Goal: Navigation & Orientation: Find specific page/section

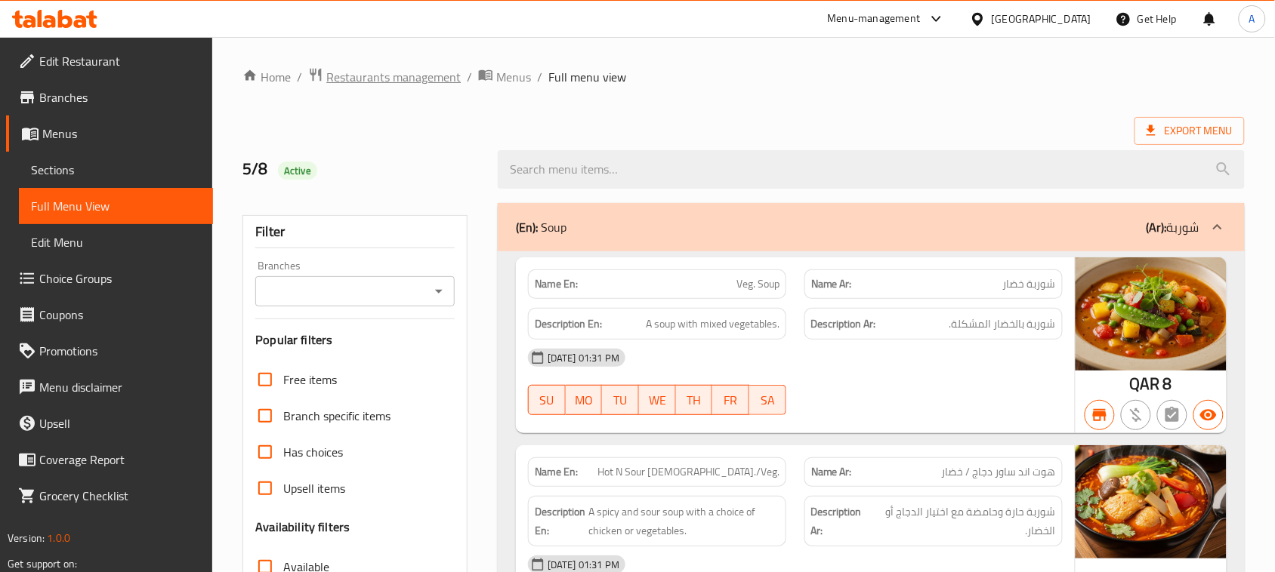
click at [389, 80] on span "Restaurants management" at bounding box center [393, 77] width 134 height 18
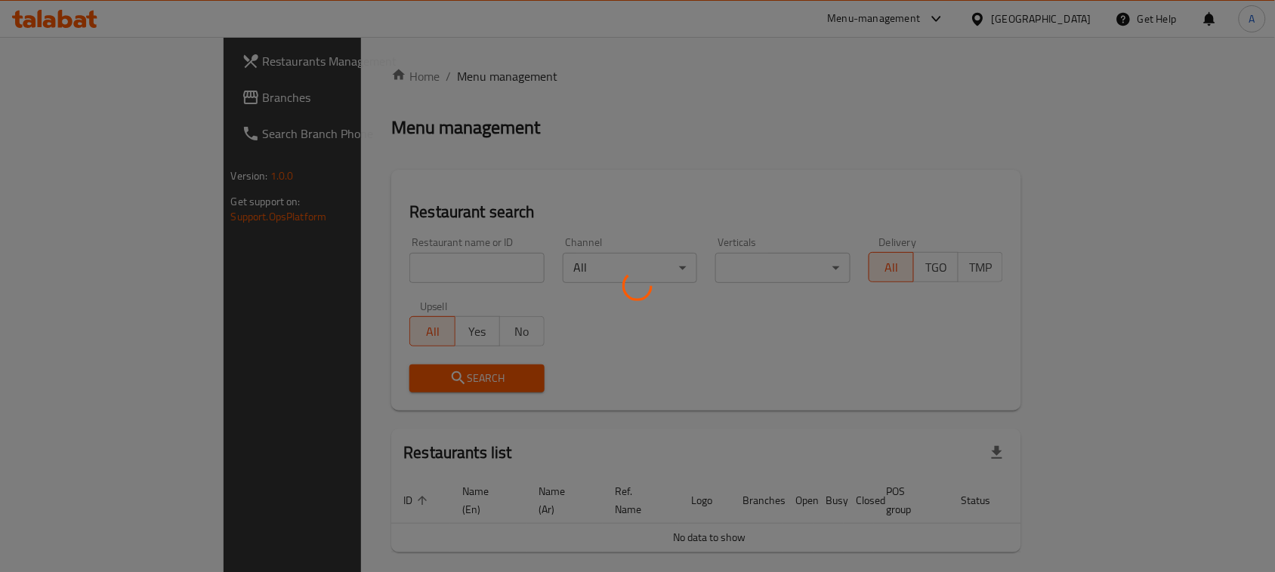
click at [1063, 20] on div at bounding box center [637, 286] width 1275 height 572
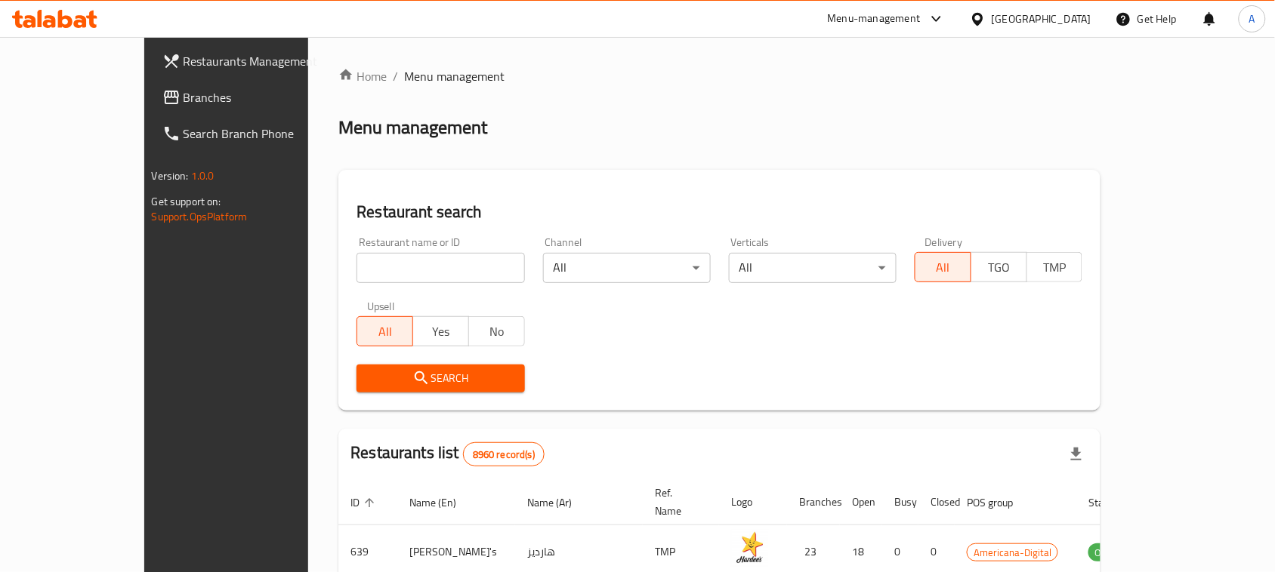
click at [1070, 16] on div "[GEOGRAPHIC_DATA]" at bounding box center [1042, 19] width 100 height 17
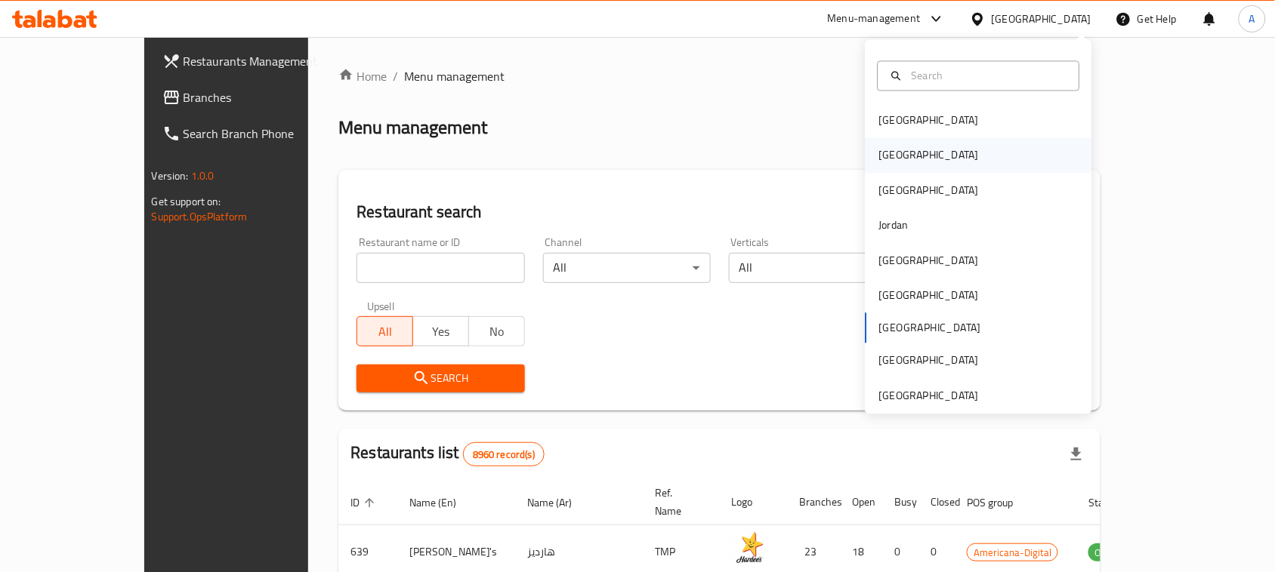
click at [911, 157] on div "[GEOGRAPHIC_DATA]" at bounding box center [978, 155] width 227 height 35
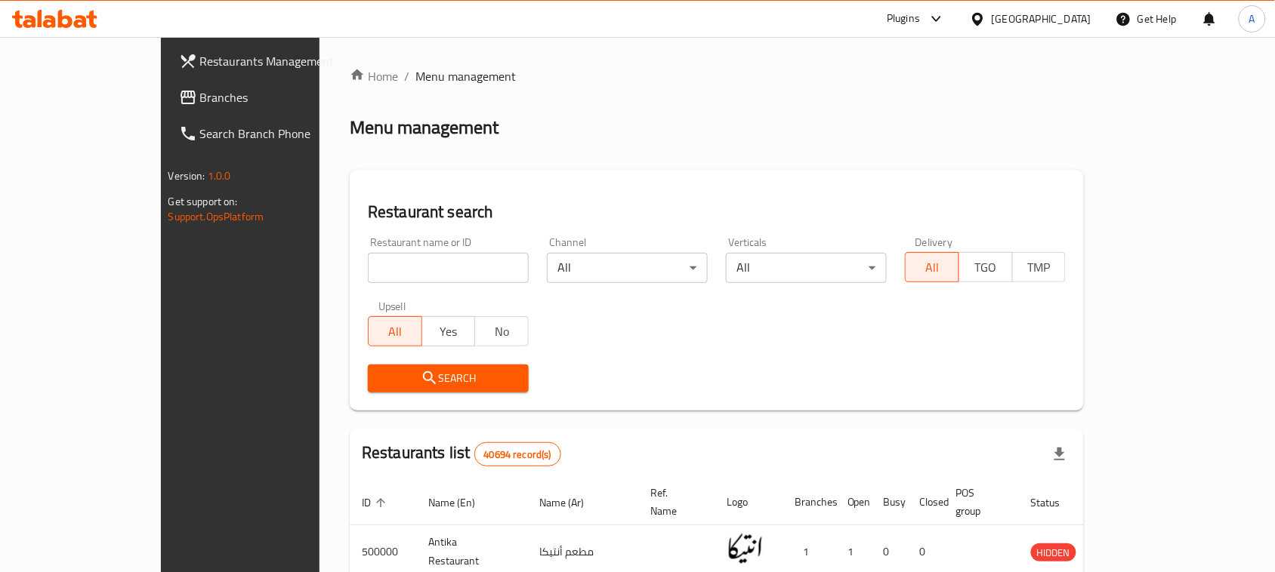
click at [200, 102] on span "Branches" at bounding box center [281, 97] width 162 height 18
